Goal: Task Accomplishment & Management: Use online tool/utility

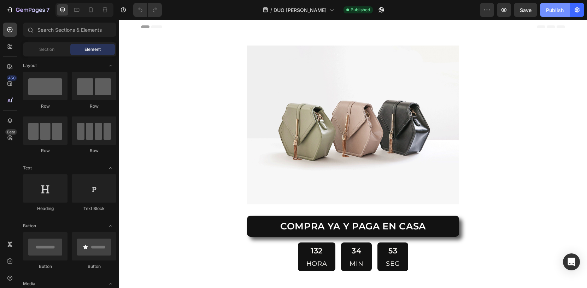
click at [551, 9] on div "Publish" at bounding box center [555, 9] width 18 height 7
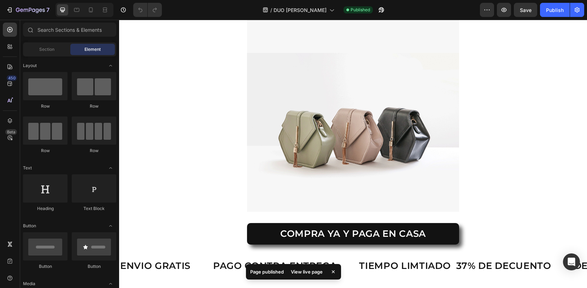
scroll to position [508, 0]
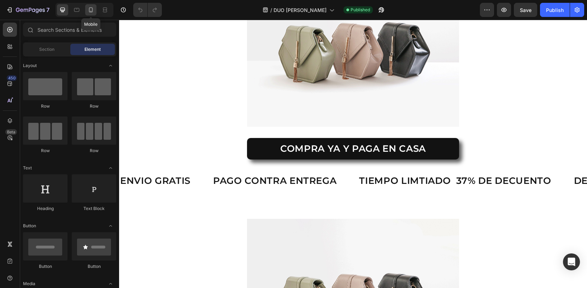
click at [95, 14] on div at bounding box center [90, 9] width 11 height 11
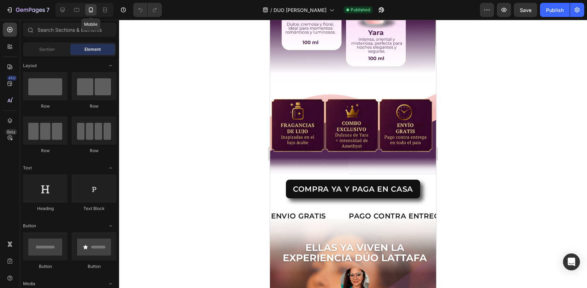
click at [95, 14] on div at bounding box center [90, 9] width 11 height 11
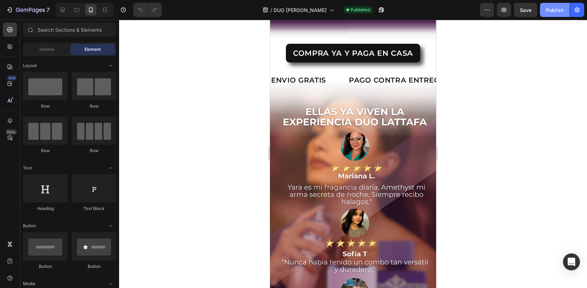
click at [551, 11] on div "Publish" at bounding box center [555, 9] width 18 height 7
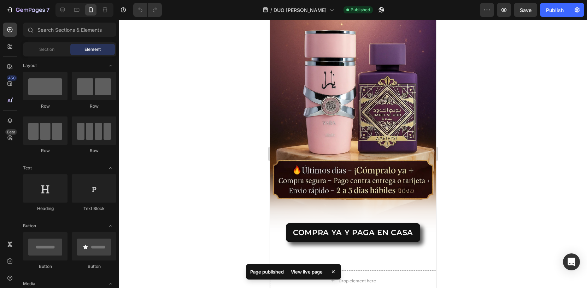
scroll to position [1243, 0]
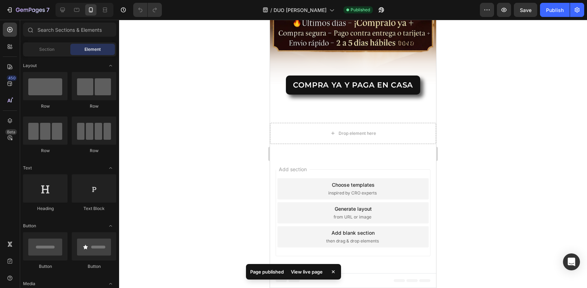
click at [304, 274] on div "View live page" at bounding box center [306, 272] width 40 height 10
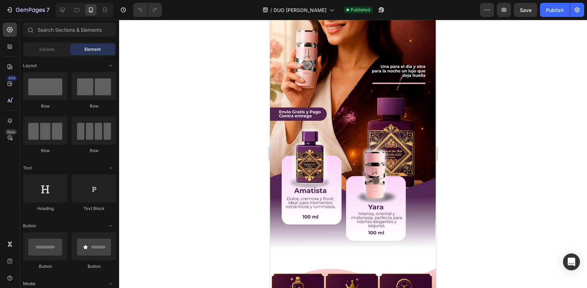
scroll to position [171, 0]
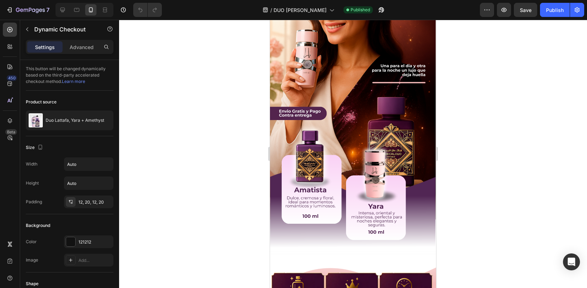
click at [464, 162] on div at bounding box center [353, 154] width 468 height 268
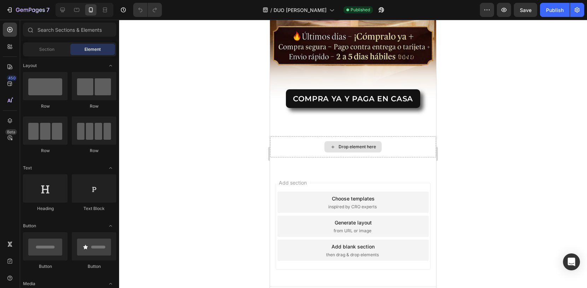
scroll to position [1347, 0]
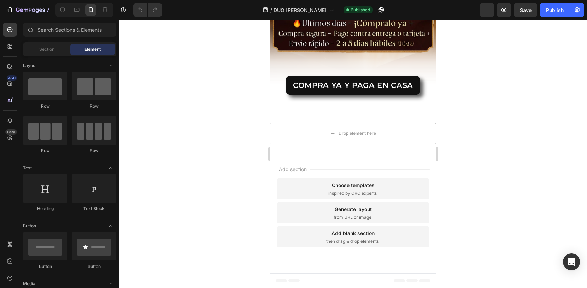
click at [474, 186] on div at bounding box center [353, 154] width 468 height 268
click at [8, 100] on icon at bounding box center [9, 100] width 7 height 7
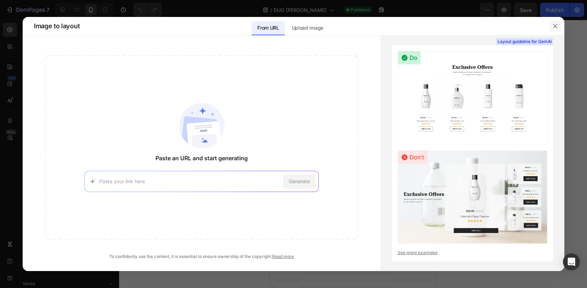
click at [555, 26] on icon "button" at bounding box center [555, 26] width 4 height 4
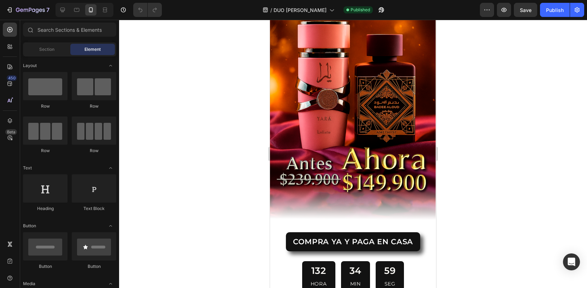
scroll to position [171, 0]
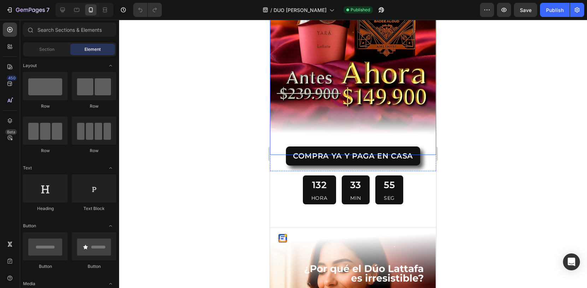
click at [498, 117] on div at bounding box center [353, 154] width 468 height 268
click at [404, 131] on img at bounding box center [353, 7] width 166 height 295
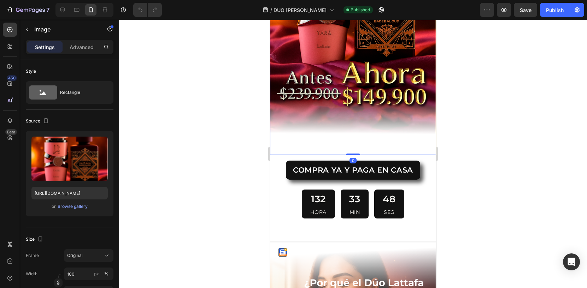
drag, startPoint x: 354, startPoint y: 154, endPoint x: 353, endPoint y: 149, distance: 5.7
click at [353, 149] on div "Image 0" at bounding box center [353, 7] width 166 height 295
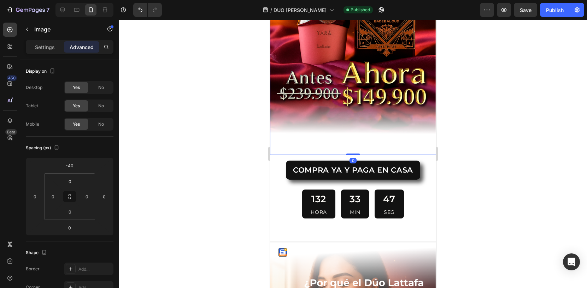
click at [472, 152] on div at bounding box center [353, 154] width 468 height 268
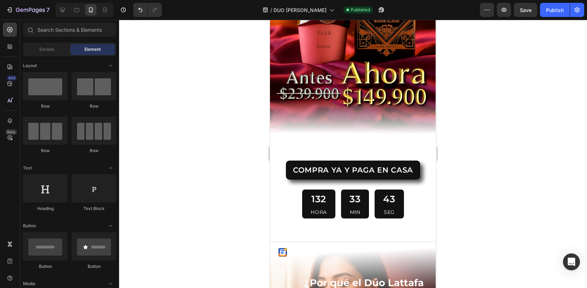
click at [458, 195] on div at bounding box center [353, 154] width 468 height 268
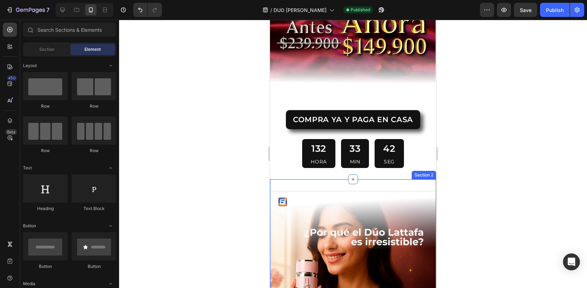
scroll to position [227, 0]
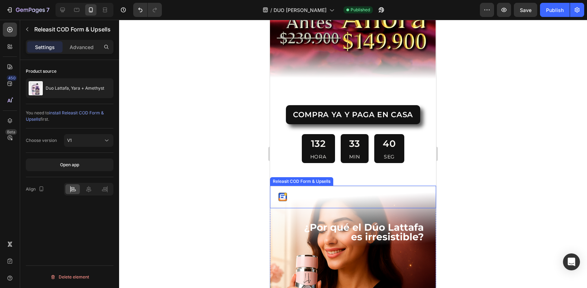
click at [282, 194] on img "Releasit COD Form & Upsells" at bounding box center [282, 197] width 8 height 8
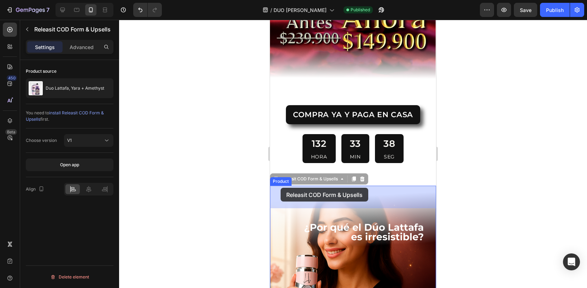
drag, startPoint x: 282, startPoint y: 198, endPoint x: 280, endPoint y: 187, distance: 11.0
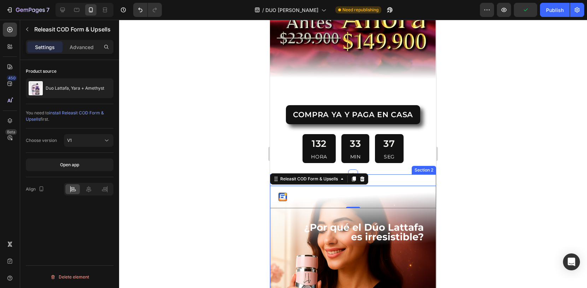
click at [488, 174] on div at bounding box center [353, 154] width 468 height 268
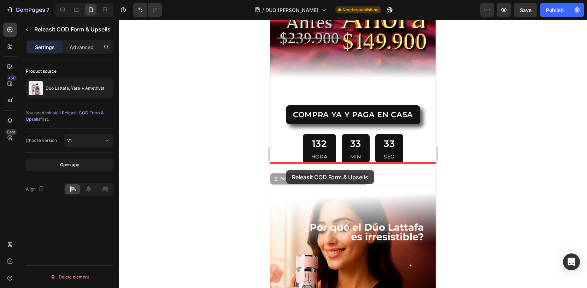
drag, startPoint x: 284, startPoint y: 197, endPoint x: 286, endPoint y: 170, distance: 27.3
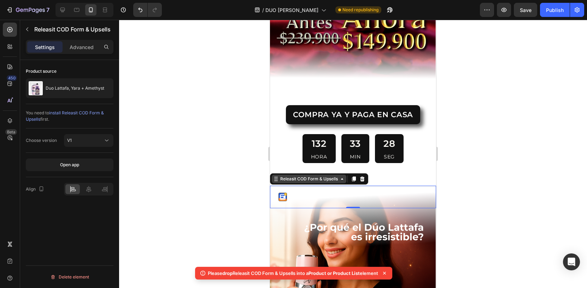
click at [342, 180] on icon at bounding box center [342, 178] width 2 height 1
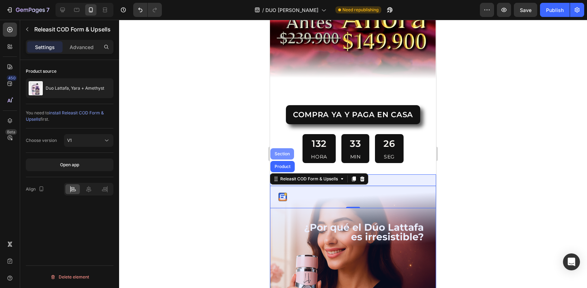
click at [282, 154] on div "Section" at bounding box center [282, 154] width 18 height 4
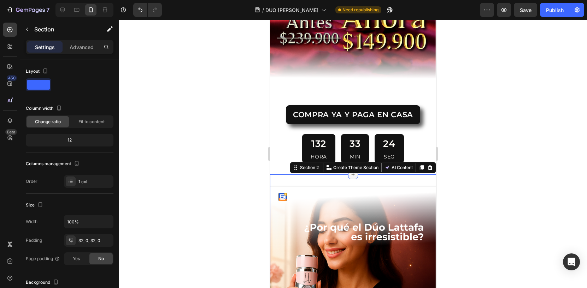
click at [351, 175] on icon at bounding box center [353, 175] width 6 height 6
click at [138, 194] on div at bounding box center [353, 154] width 468 height 268
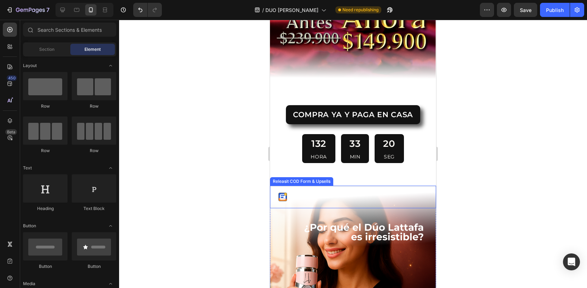
click at [284, 196] on img "Releasit COD Form & Upsells" at bounding box center [282, 197] width 8 height 8
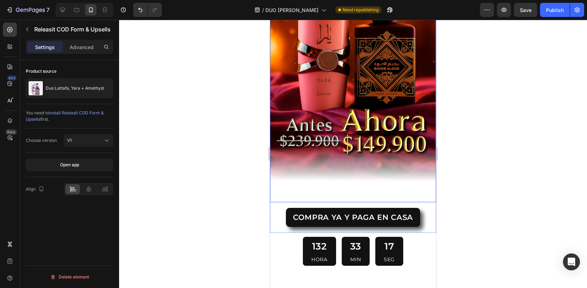
scroll to position [149, 0]
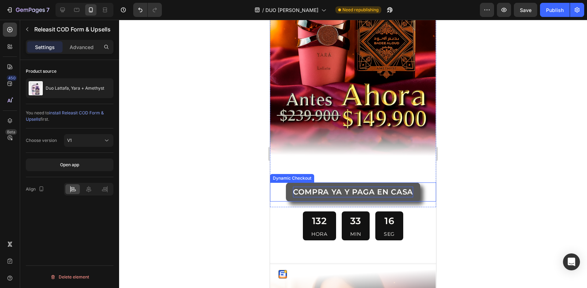
click at [352, 192] on p "COMPRA YA Y PAGA EN CASA" at bounding box center [353, 192] width 120 height 10
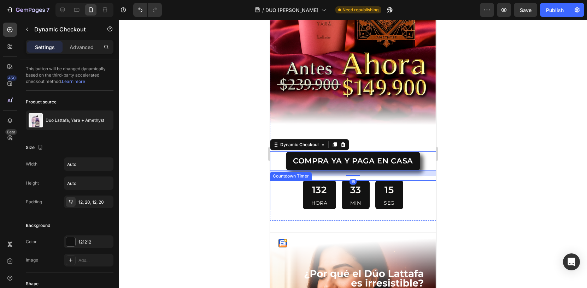
scroll to position [192, 0]
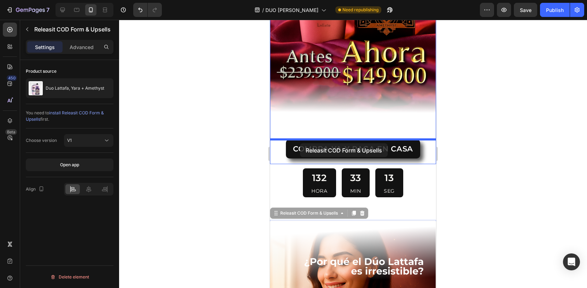
drag, startPoint x: 282, startPoint y: 229, endPoint x: 300, endPoint y: 143, distance: 87.0
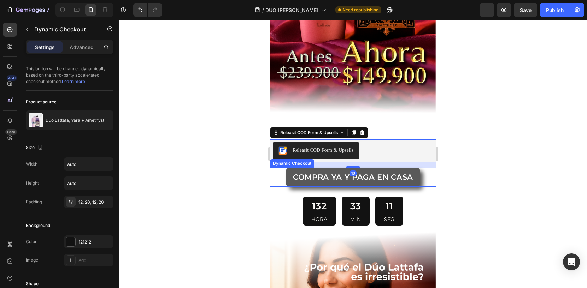
click at [386, 174] on p "COMPRA YA Y PAGA EN CASA" at bounding box center [353, 177] width 120 height 10
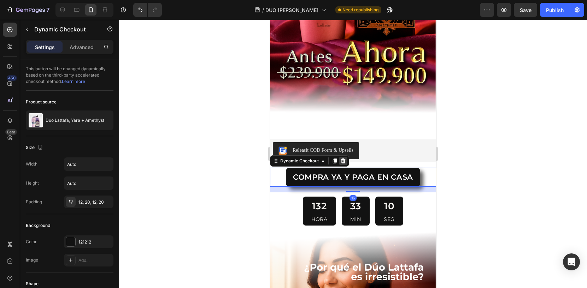
click at [341, 158] on icon at bounding box center [343, 161] width 6 height 6
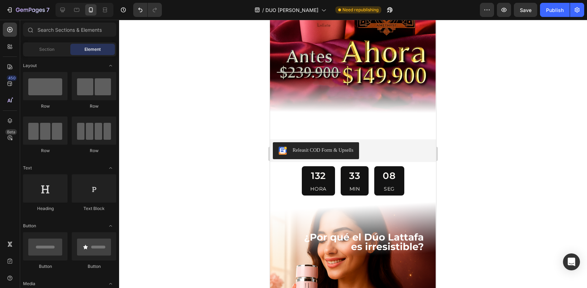
click at [489, 138] on div at bounding box center [353, 154] width 468 height 268
click at [552, 10] on div "Publish" at bounding box center [555, 9] width 18 height 7
